Goal: Find specific page/section: Find specific page/section

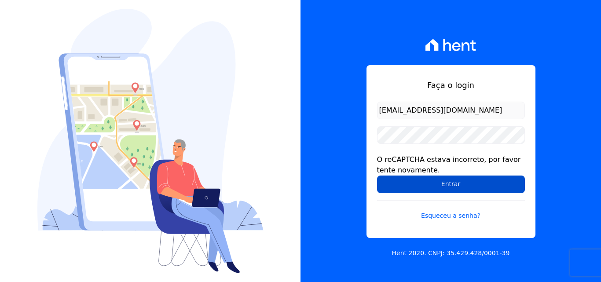
click at [436, 184] on input "Entrar" at bounding box center [451, 185] width 148 height 18
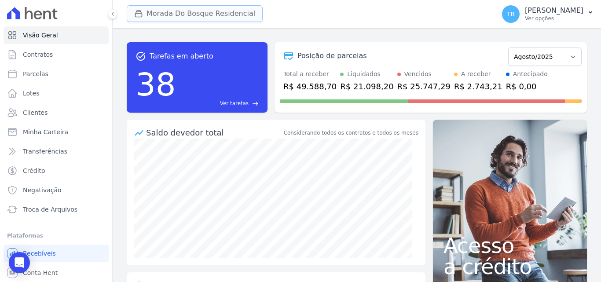
click at [183, 14] on button "Morada Do Bosque Residencial" at bounding box center [195, 13] width 136 height 17
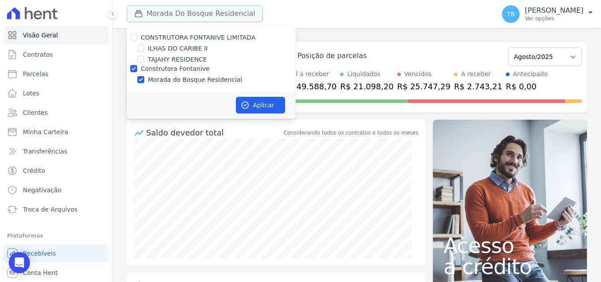
click at [183, 14] on button "Morada Do Bosque Residencial" at bounding box center [195, 13] width 136 height 17
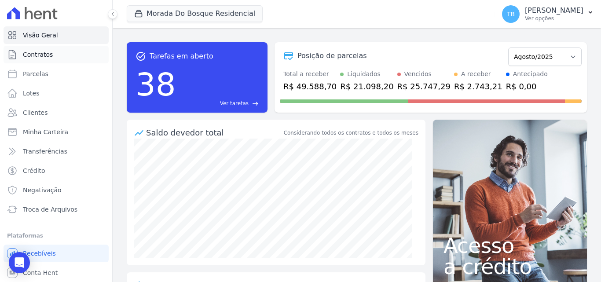
click at [50, 54] on span "Contratos" at bounding box center [38, 54] width 30 height 9
